Goal: Task Accomplishment & Management: Complete application form

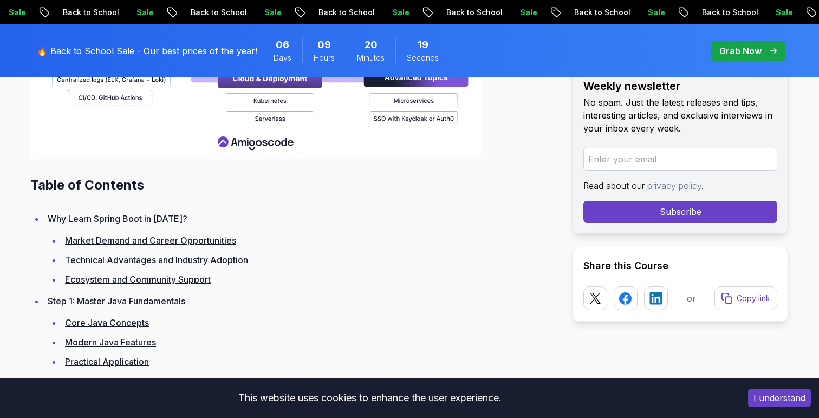
scroll to position [1437, 0]
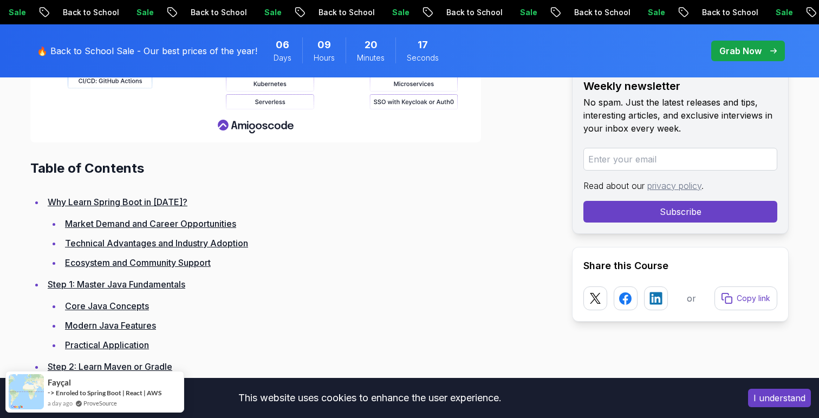
click at [103, 304] on link "Core Java Concepts" at bounding box center [107, 306] width 84 height 11
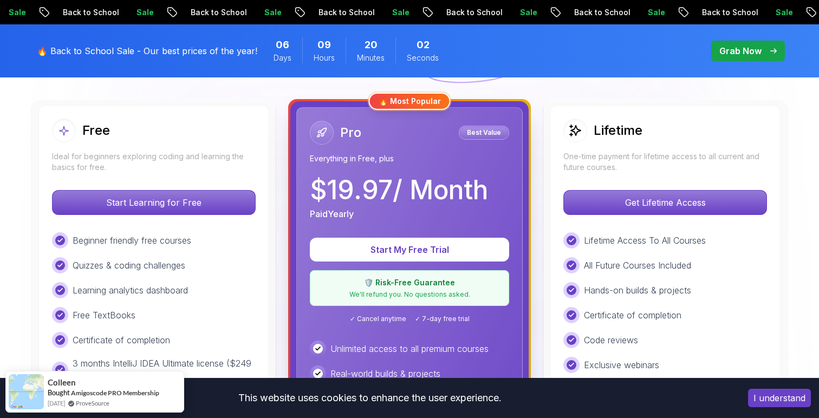
scroll to position [303, 0]
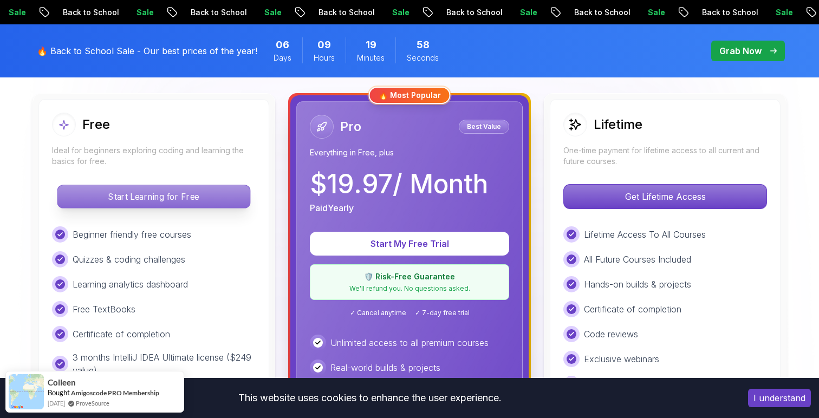
click at [241, 196] on p "Start Learning for Free" at bounding box center [153, 196] width 192 height 23
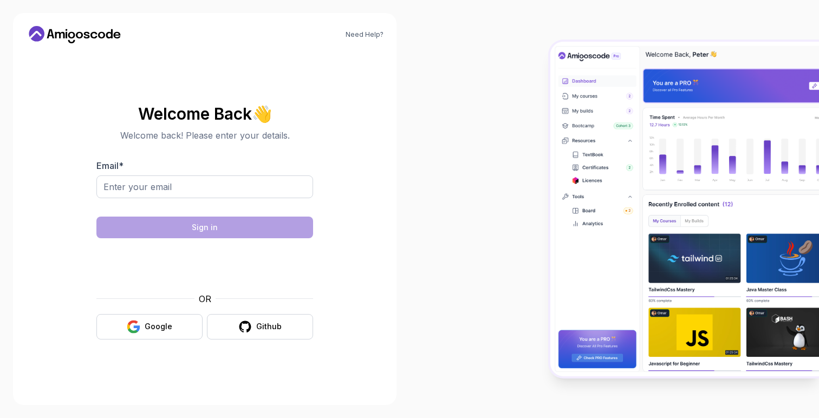
click at [199, 215] on form "Email * Sign in OR Google Github" at bounding box center [204, 249] width 217 height 180
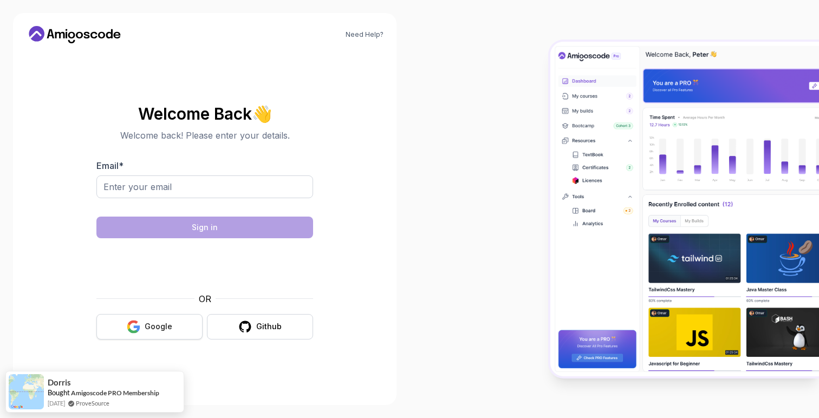
click at [157, 322] on div "Google" at bounding box center [159, 326] width 28 height 11
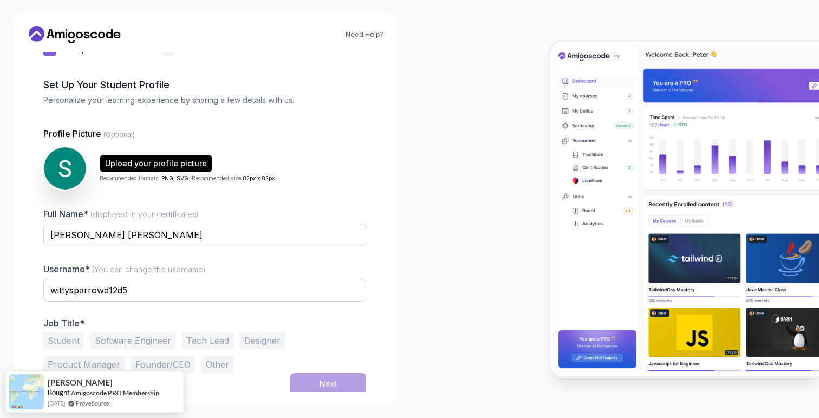
scroll to position [34, 0]
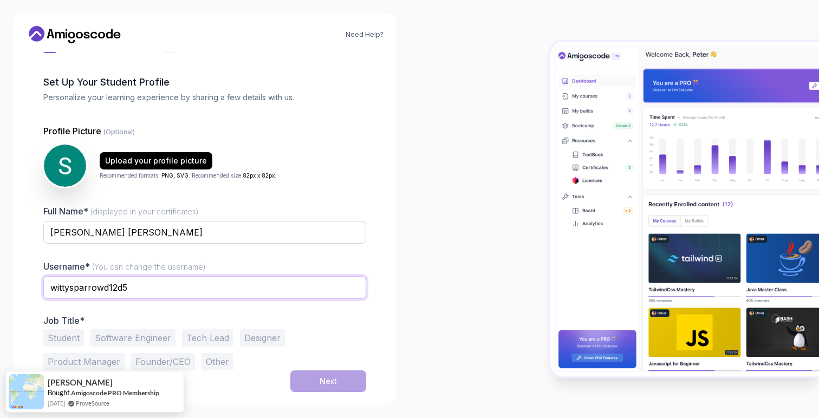
drag, startPoint x: 135, startPoint y: 288, endPoint x: 25, endPoint y: 283, distance: 109.5
click at [26, 283] on div "1 Set Up Your Profile 1 Set Up Your Profile 2 Let's Get to Know You Set Up Your…" at bounding box center [204, 188] width 357 height 340
type input "lav1704"
click at [358, 329] on div "Job Title* Student Software Engineer Tech Lead Designer Product Manager Founder…" at bounding box center [204, 342] width 323 height 55
click at [143, 337] on button "Software Engineer" at bounding box center [132, 337] width 85 height 17
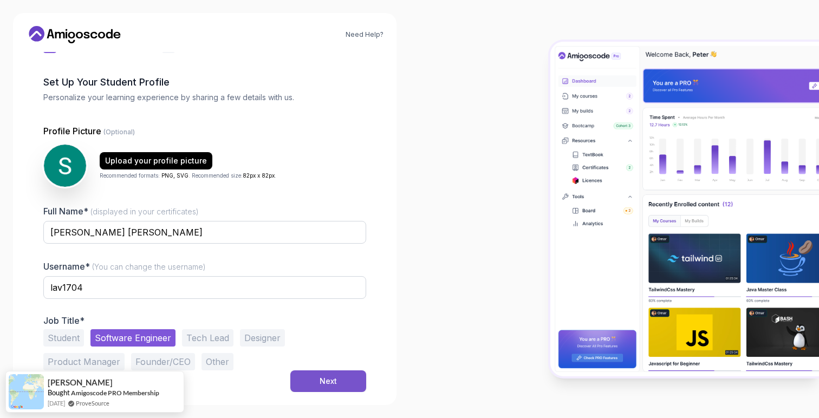
click at [334, 374] on button "Next" at bounding box center [328, 381] width 76 height 22
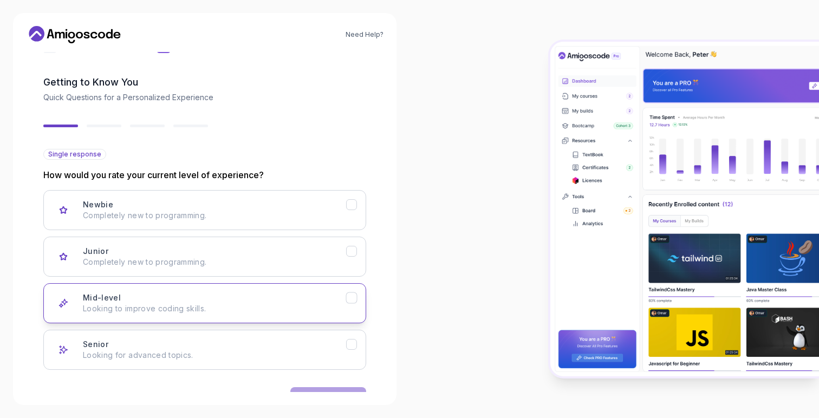
click at [352, 301] on icon "Mid-level" at bounding box center [352, 298] width 10 height 10
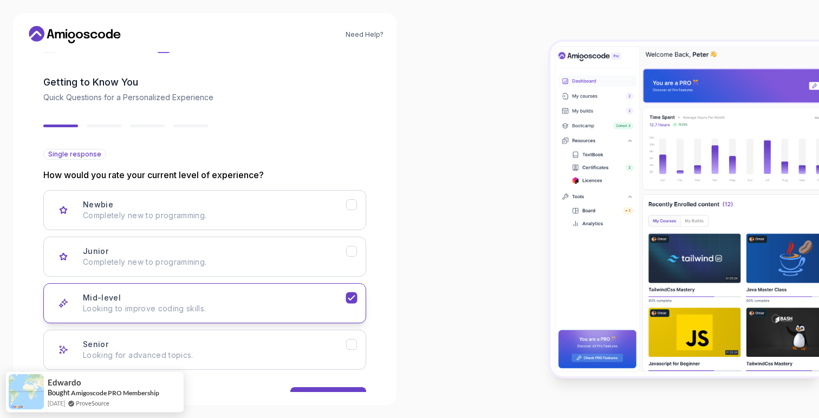
scroll to position [68, 0]
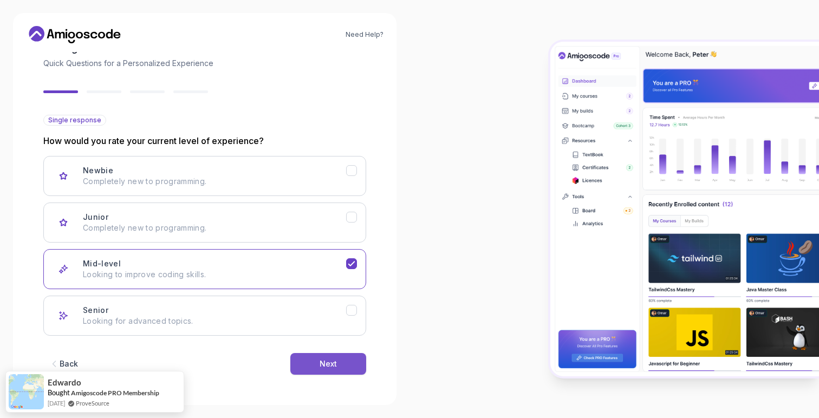
click at [336, 364] on button "Next" at bounding box center [328, 364] width 76 height 22
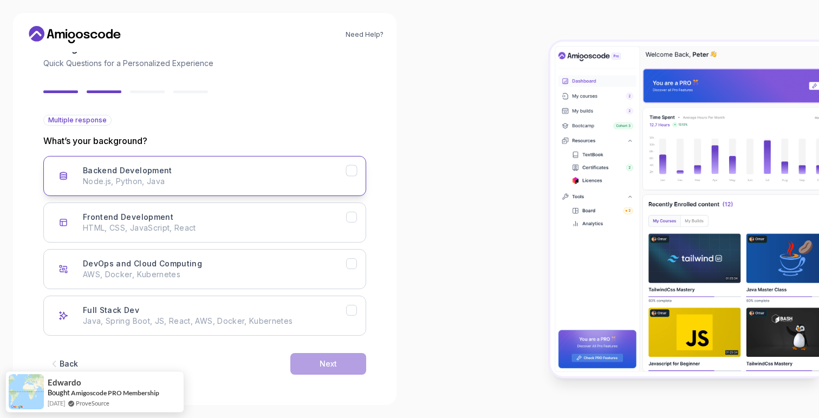
click at [351, 171] on icon "Backend Development" at bounding box center [351, 170] width 6 height 4
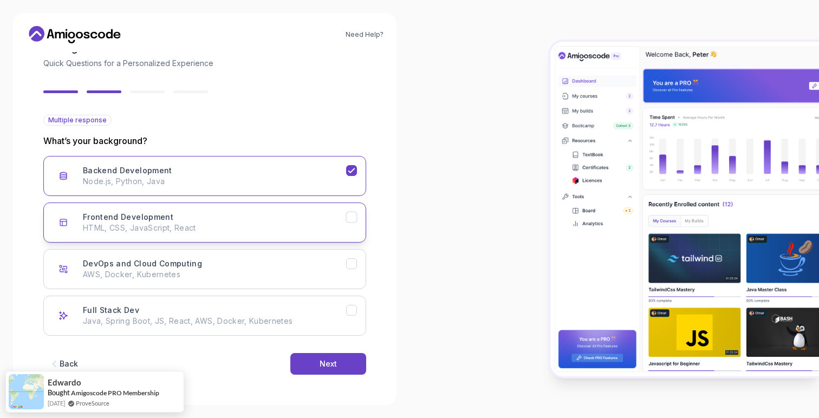
click at [352, 218] on icon "Frontend Development" at bounding box center [352, 217] width 10 height 10
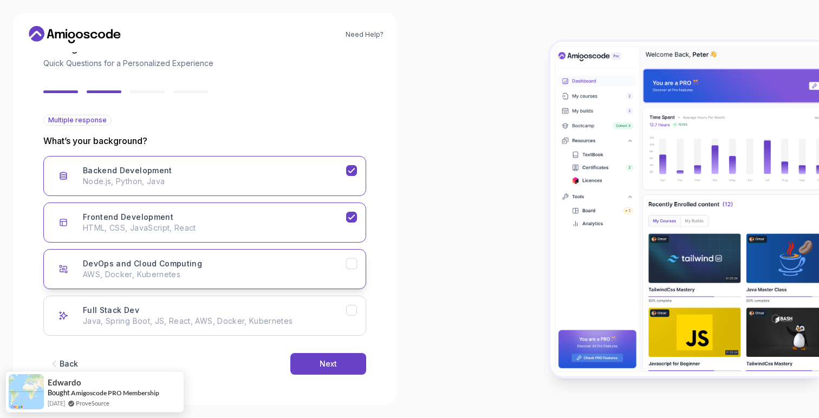
click at [354, 262] on icon "DevOps and Cloud Computing" at bounding box center [351, 264] width 6 height 4
click at [354, 310] on icon "Full Stack Dev" at bounding box center [352, 310] width 10 height 10
click at [326, 368] on div "Next" at bounding box center [327, 363] width 17 height 11
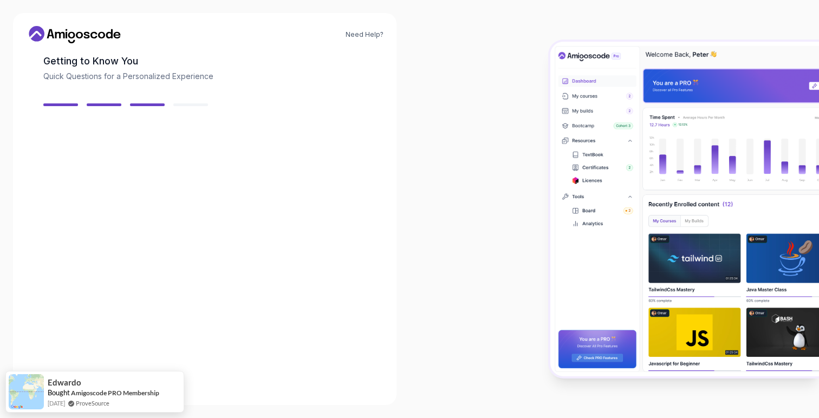
scroll to position [55, 0]
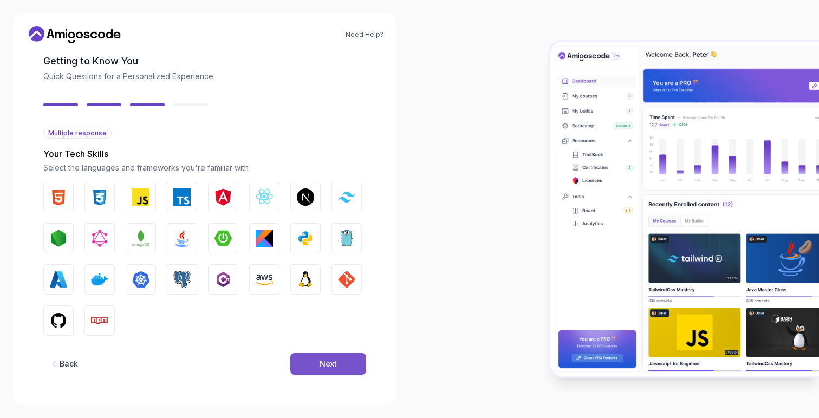
click at [319, 369] on button "Next" at bounding box center [328, 364] width 76 height 22
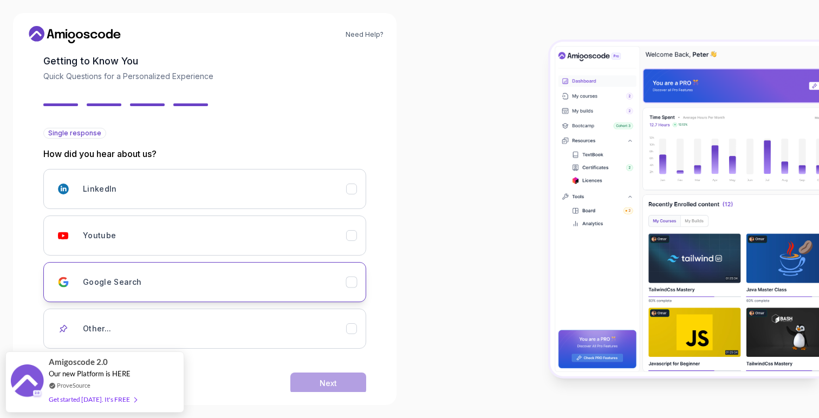
click at [345, 285] on div "Google Search" at bounding box center [214, 282] width 263 height 22
click at [334, 380] on div "Next" at bounding box center [327, 383] width 17 height 11
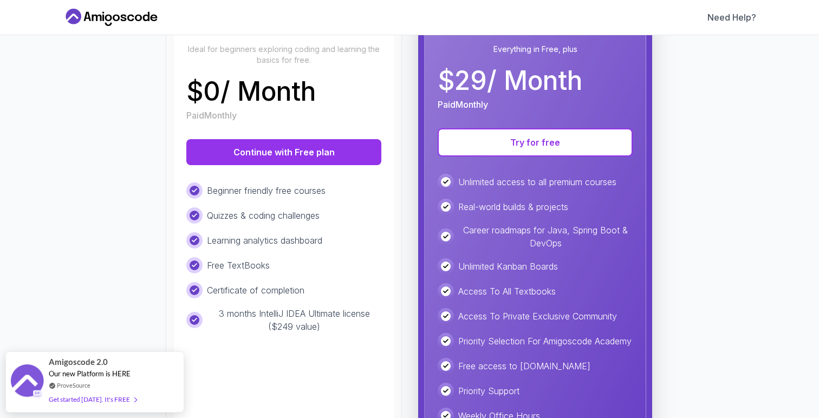
scroll to position [221, 0]
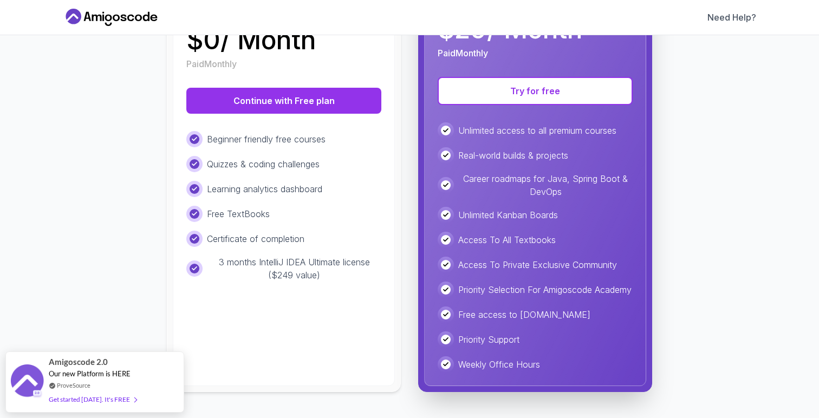
click at [319, 338] on div "Free Ideal for beginners exploring coding and learning the basics for free. $ 0…" at bounding box center [284, 166] width 222 height 440
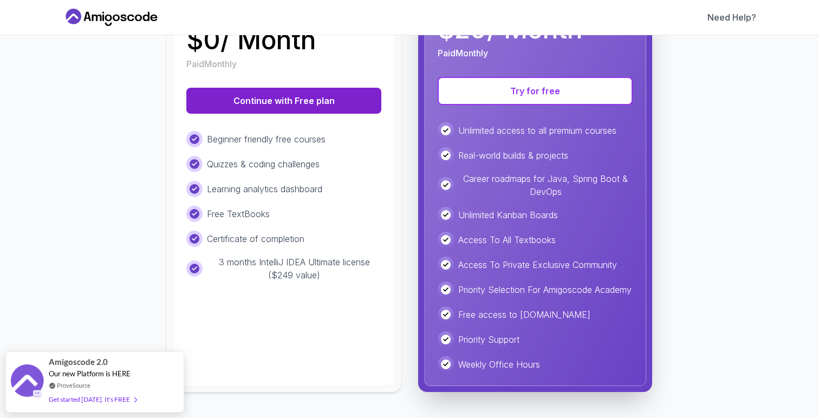
click at [326, 96] on button "Continue with Free plan" at bounding box center [283, 101] width 195 height 26
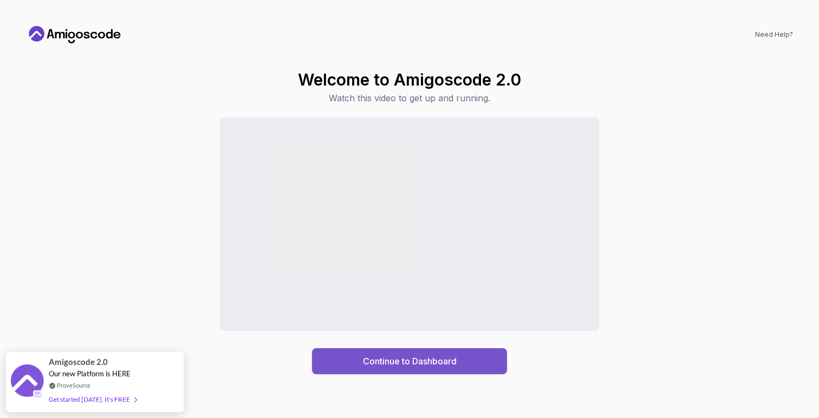
click at [454, 363] on div "Continue to Dashboard" at bounding box center [410, 361] width 94 height 13
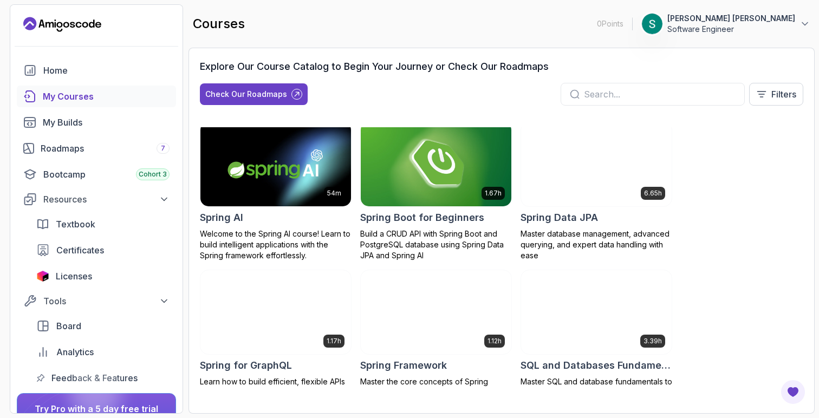
scroll to position [1825, 0]
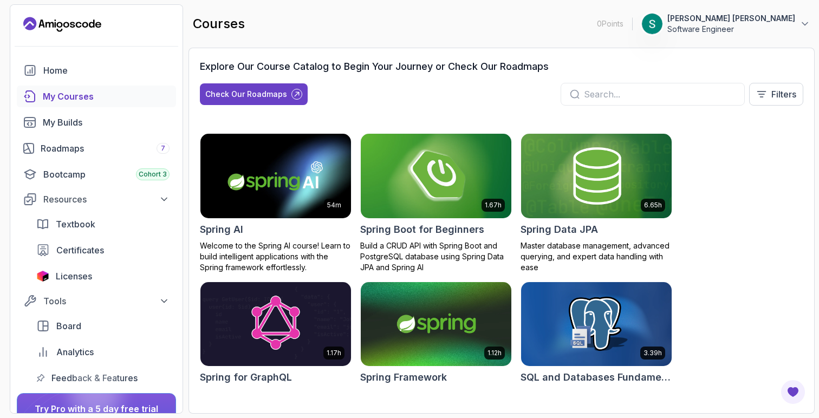
click at [426, 237] on h2 "Spring Boot for Beginners" at bounding box center [422, 229] width 124 height 15
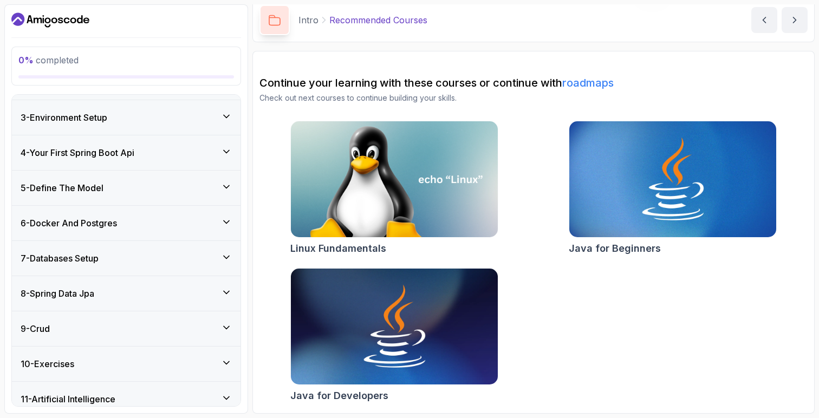
scroll to position [151, 0]
